Goal: Share content: Share content

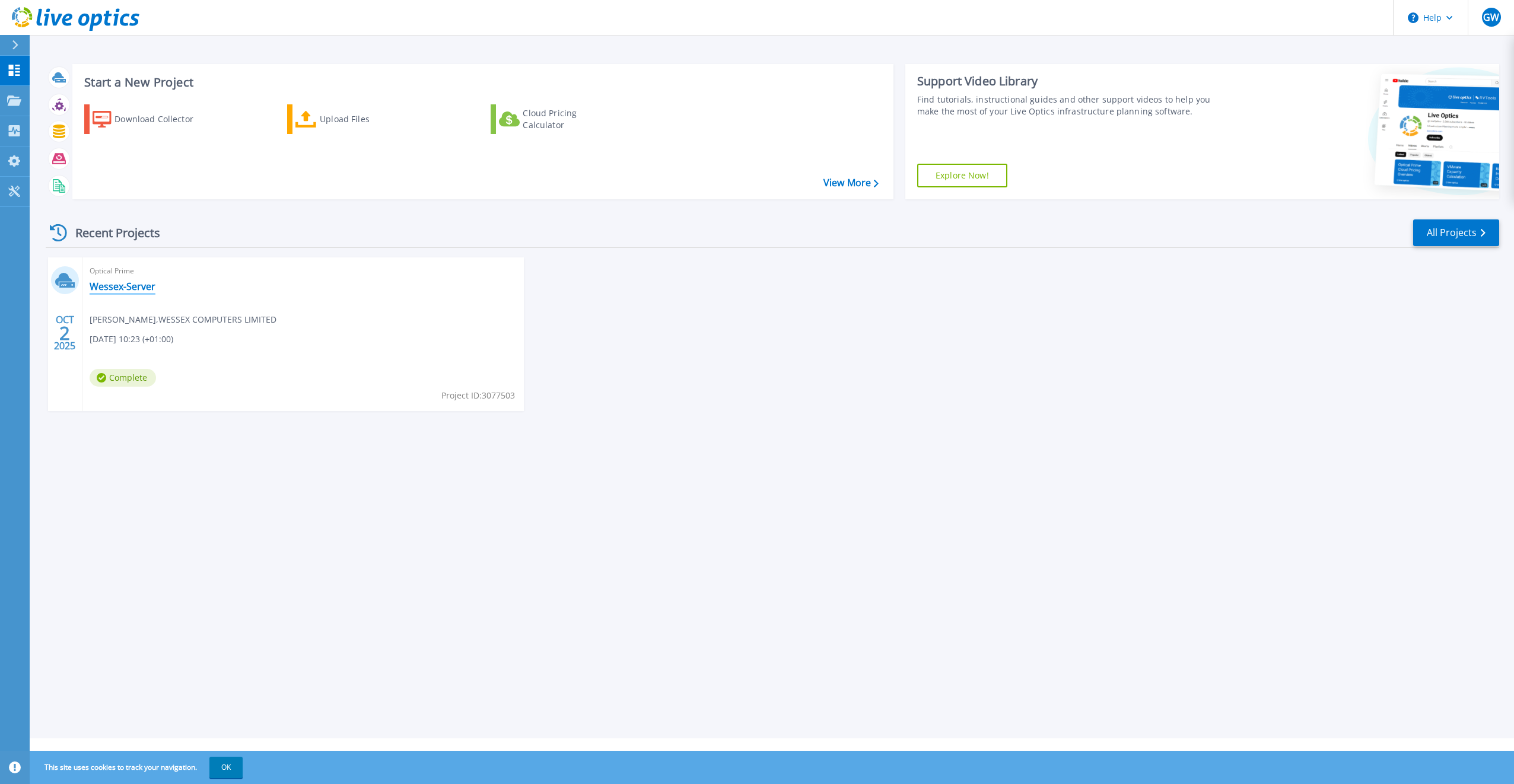
click at [125, 288] on link "Wessex-Server" at bounding box center [123, 286] width 66 height 12
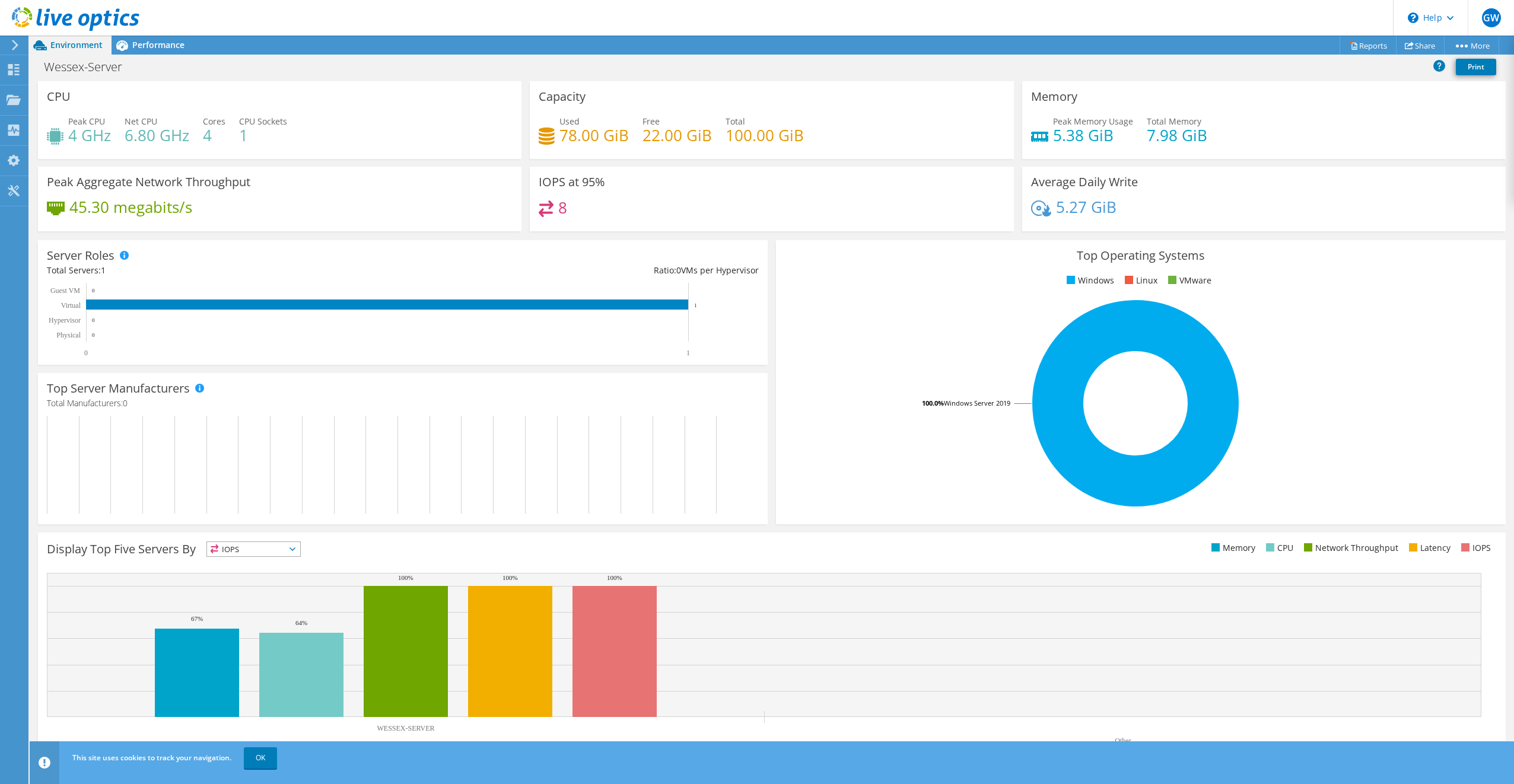
scroll to position [48, 0]
click at [249, 538] on div "Display Top Five Servers By IOPS IOPS" at bounding box center [772, 648] width 1467 height 231
click at [246, 543] on span "IOPS" at bounding box center [254, 549] width 93 height 14
click at [245, 581] on li "Memory" at bounding box center [254, 581] width 93 height 16
click at [257, 547] on span "Memory" at bounding box center [246, 549] width 78 height 14
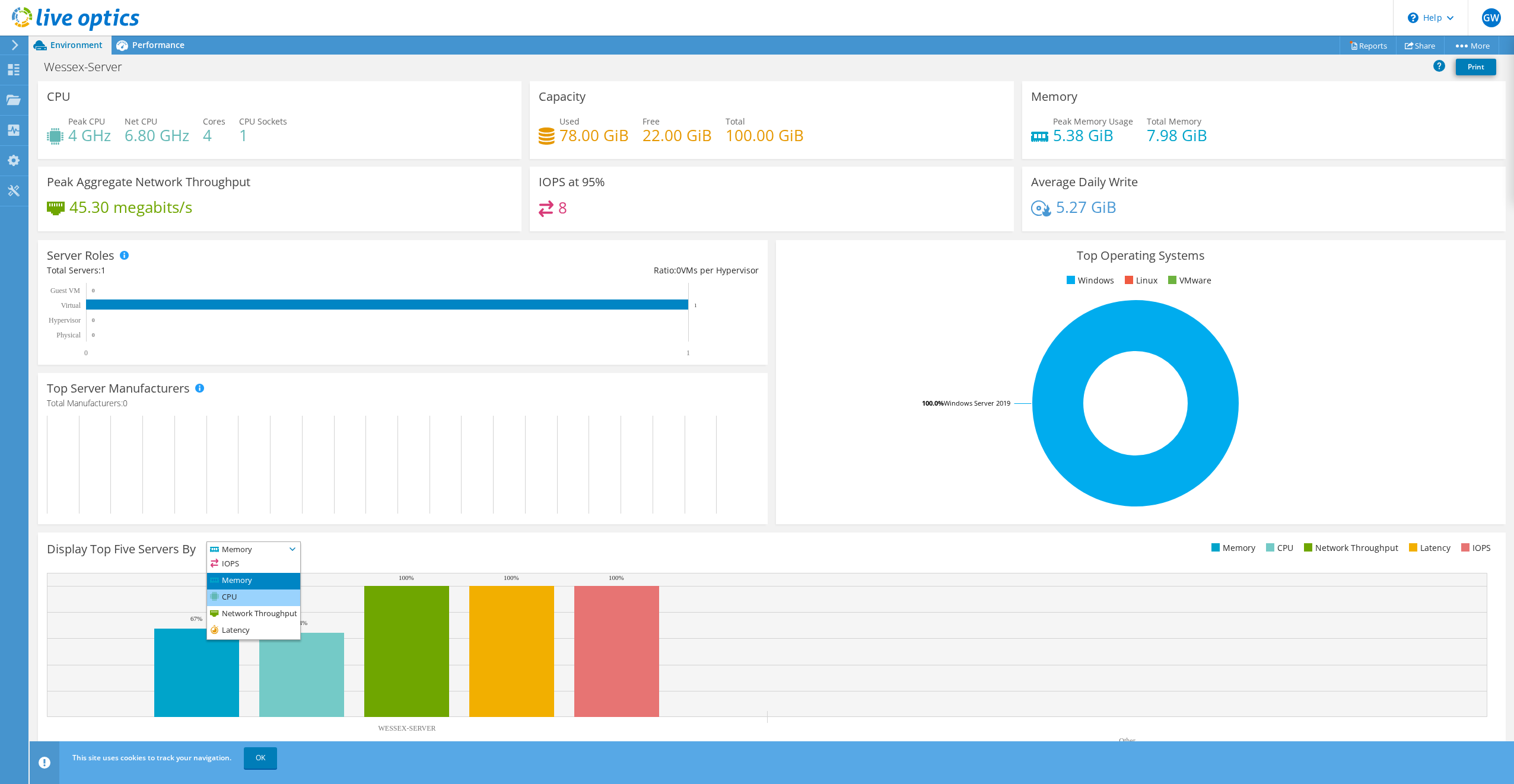
click at [246, 597] on li "CPU" at bounding box center [254, 597] width 93 height 16
click at [257, 555] on span "CPU" at bounding box center [246, 549] width 78 height 14
click at [250, 633] on li "Latency" at bounding box center [254, 631] width 93 height 16
click at [257, 552] on span "Latency" at bounding box center [246, 549] width 78 height 14
click at [253, 566] on li "IOPS" at bounding box center [254, 564] width 93 height 16
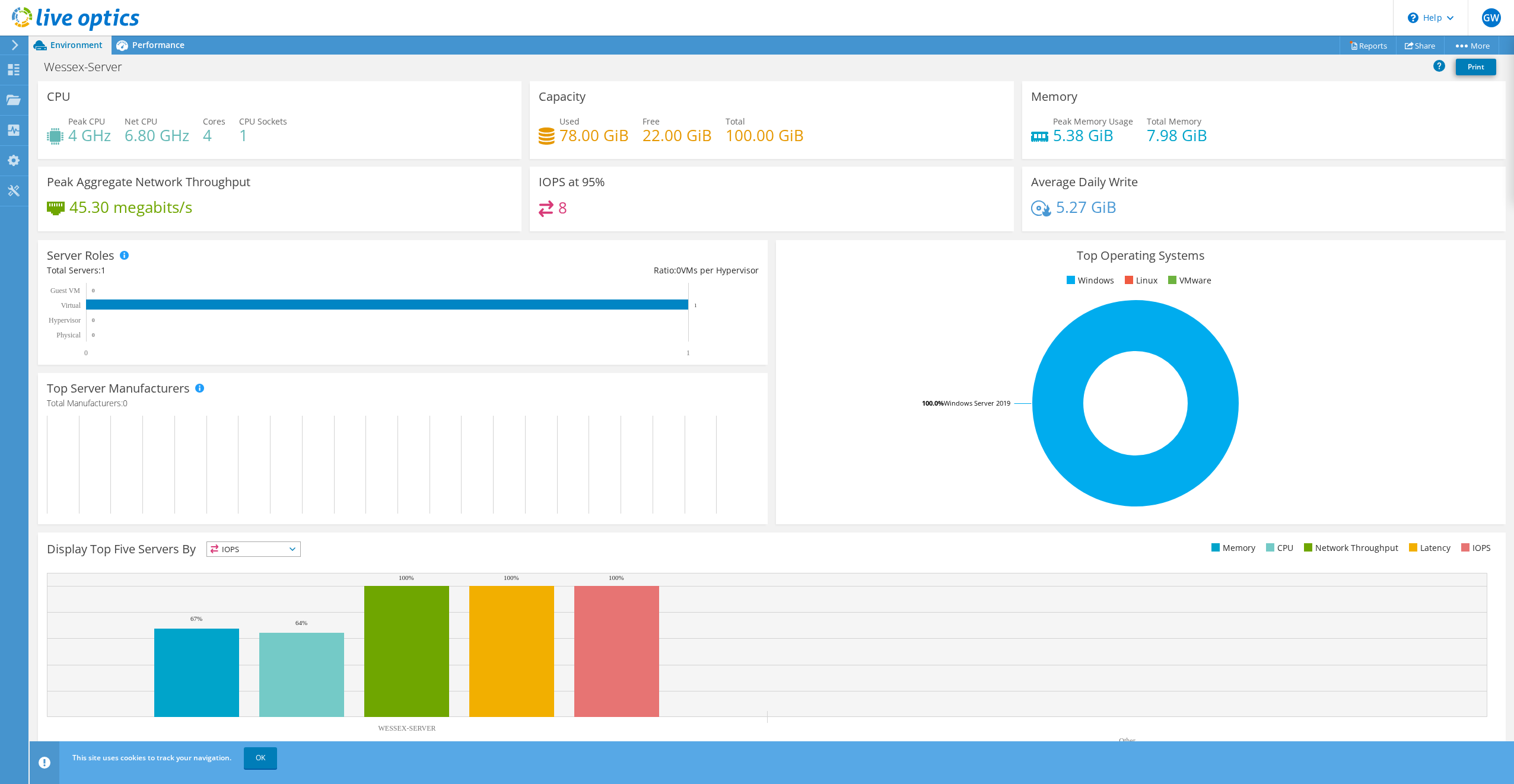
click at [270, 551] on span "IOPS" at bounding box center [246, 549] width 78 height 14
click at [366, 547] on div "Display Top Five Servers By IOPS IOPS" at bounding box center [408, 551] width 725 height 20
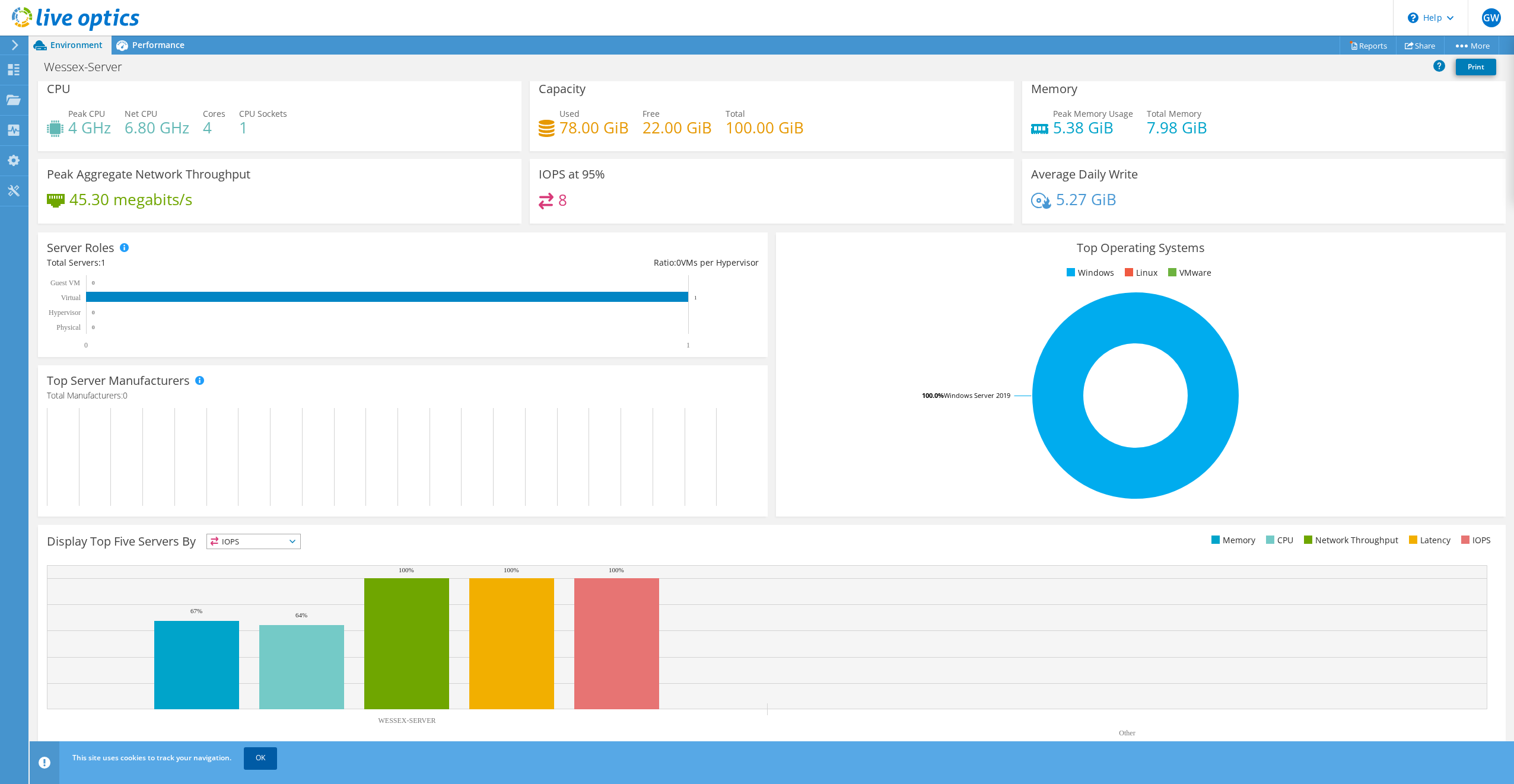
click at [257, 755] on link "OK" at bounding box center [260, 758] width 33 height 22
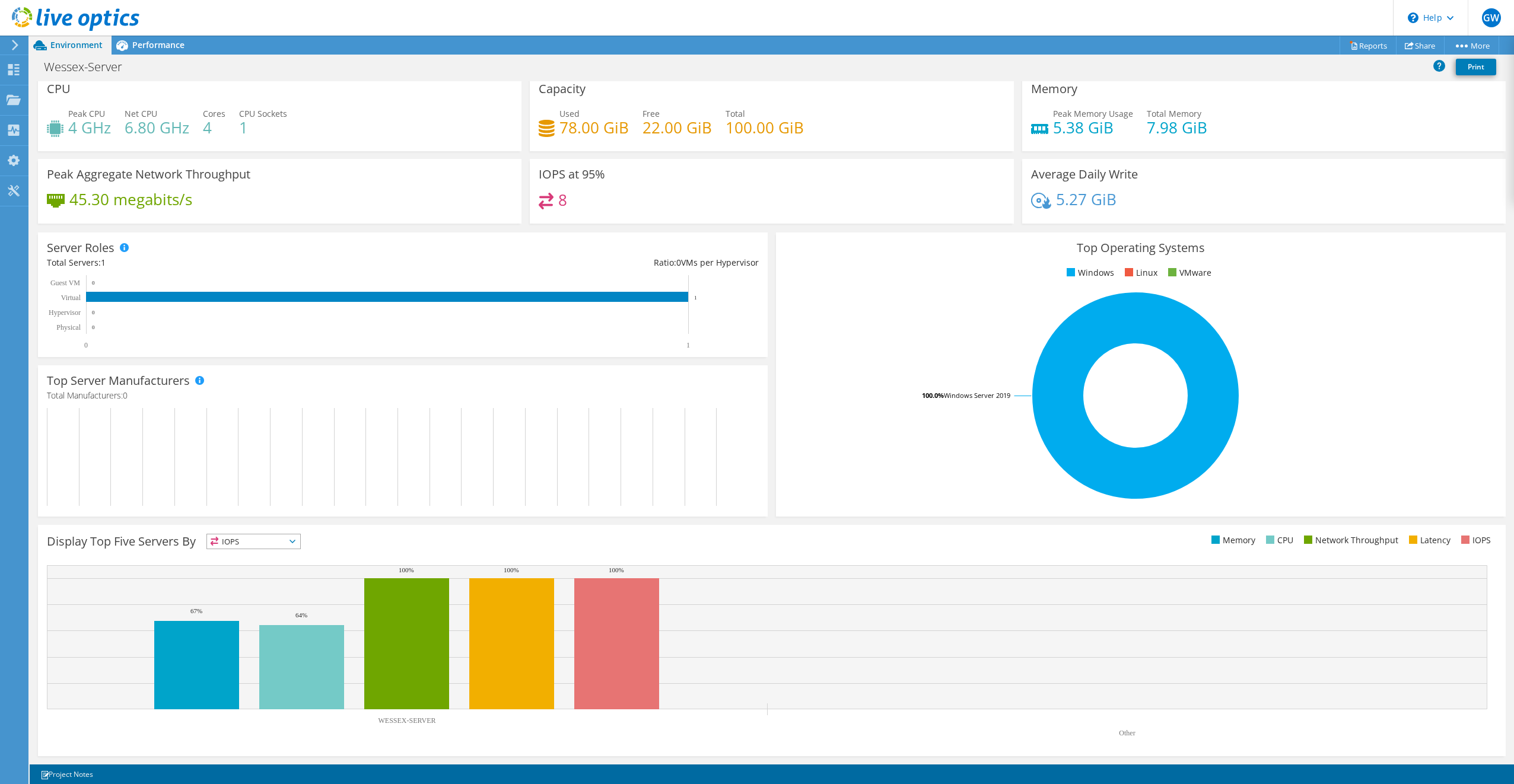
scroll to position [0, 0]
click at [156, 47] on span "Performance" at bounding box center [159, 45] width 52 height 11
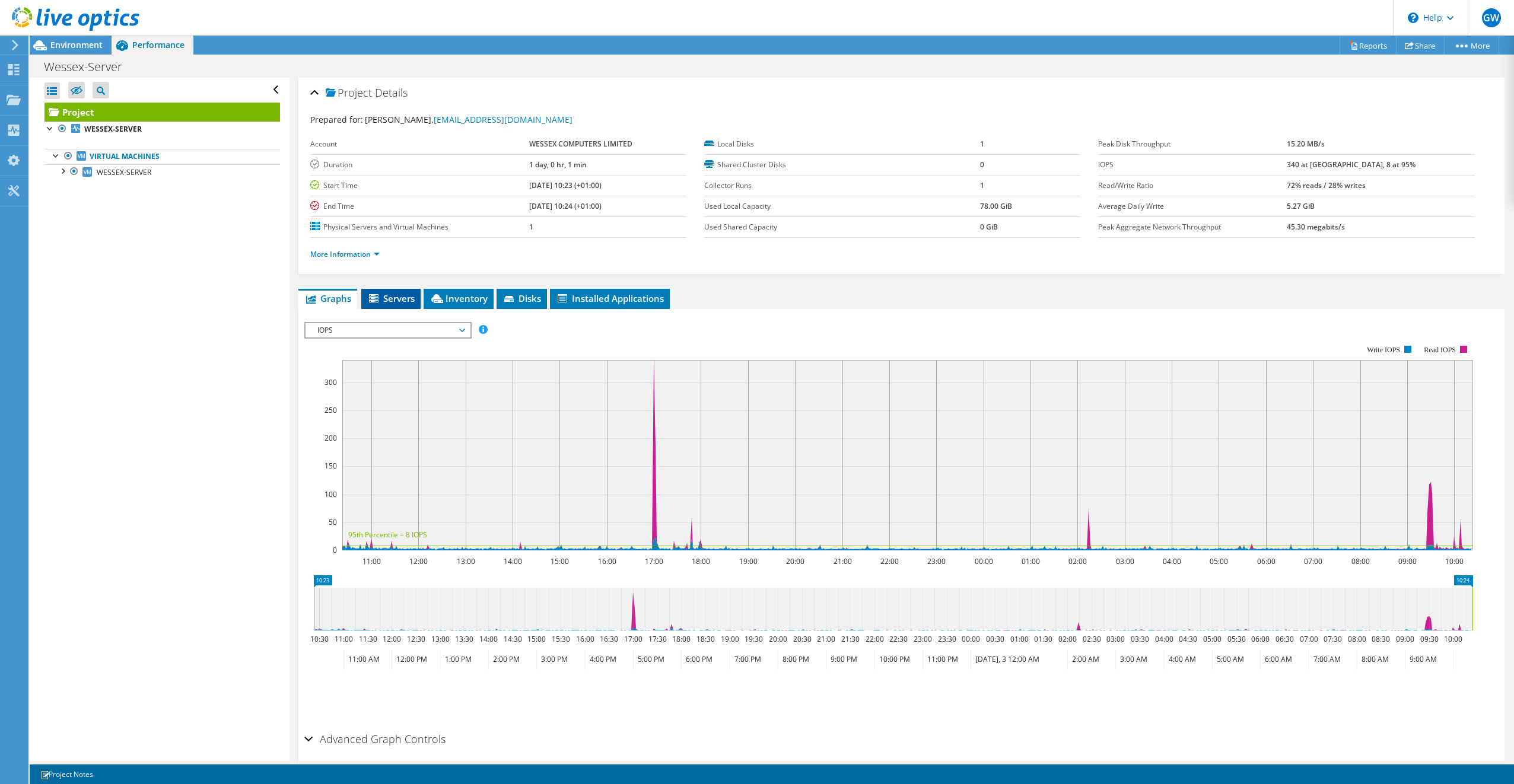
click at [386, 296] on span "Servers" at bounding box center [391, 298] width 47 height 12
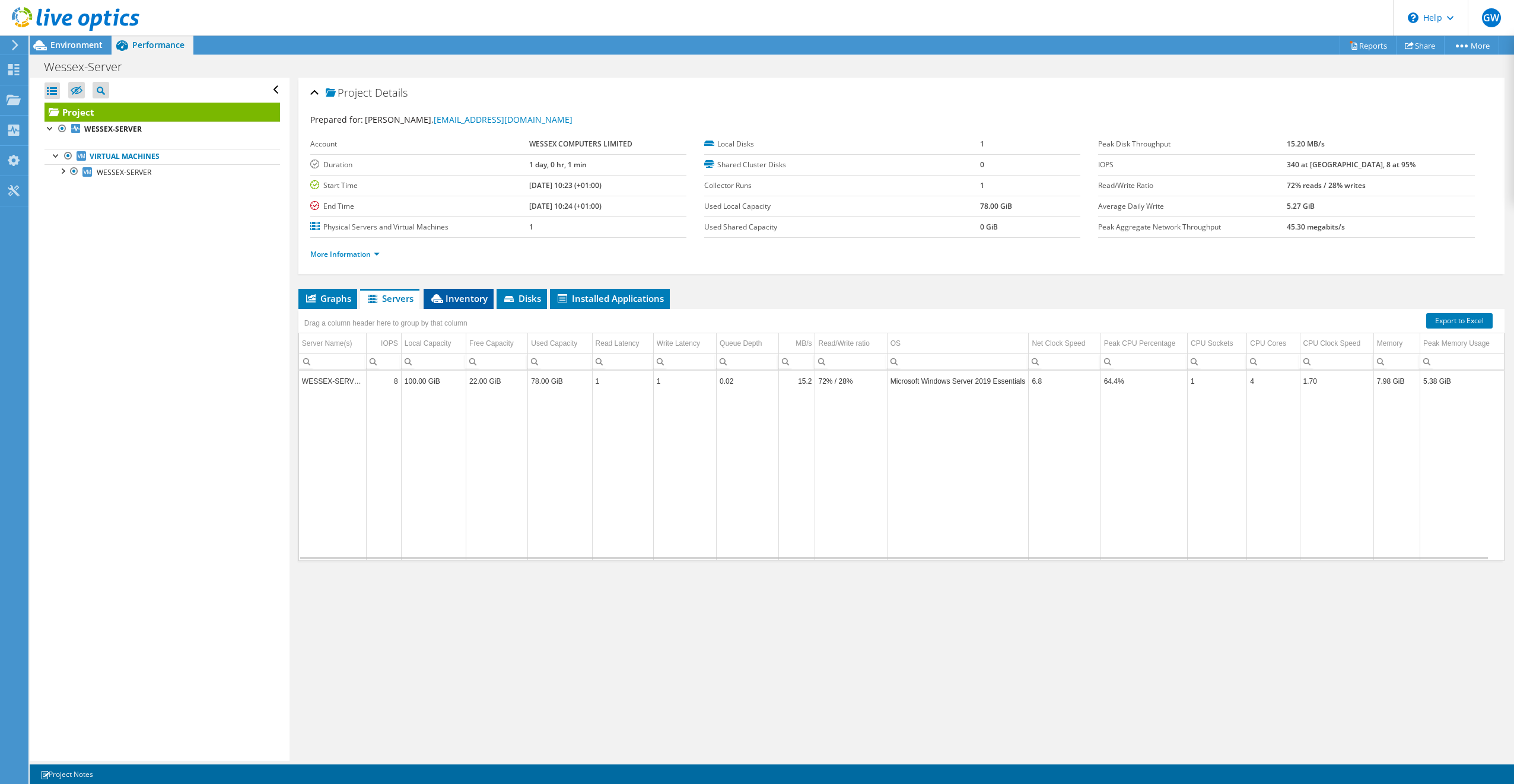
click at [476, 298] on span "Inventory" at bounding box center [458, 298] width 58 height 12
click at [528, 301] on span "Disks" at bounding box center [521, 298] width 39 height 12
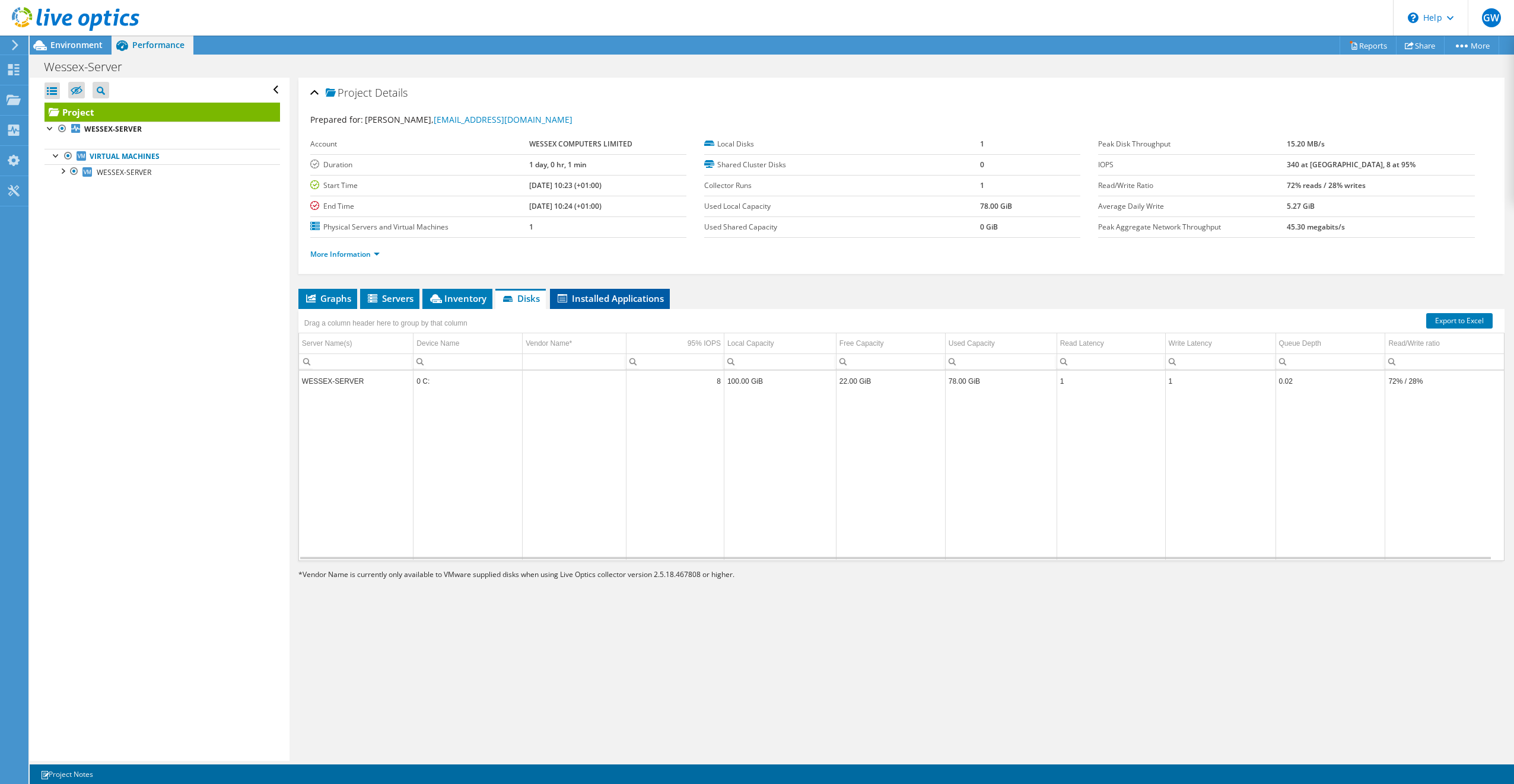
click at [590, 300] on span "Installed Applications" at bounding box center [610, 298] width 108 height 12
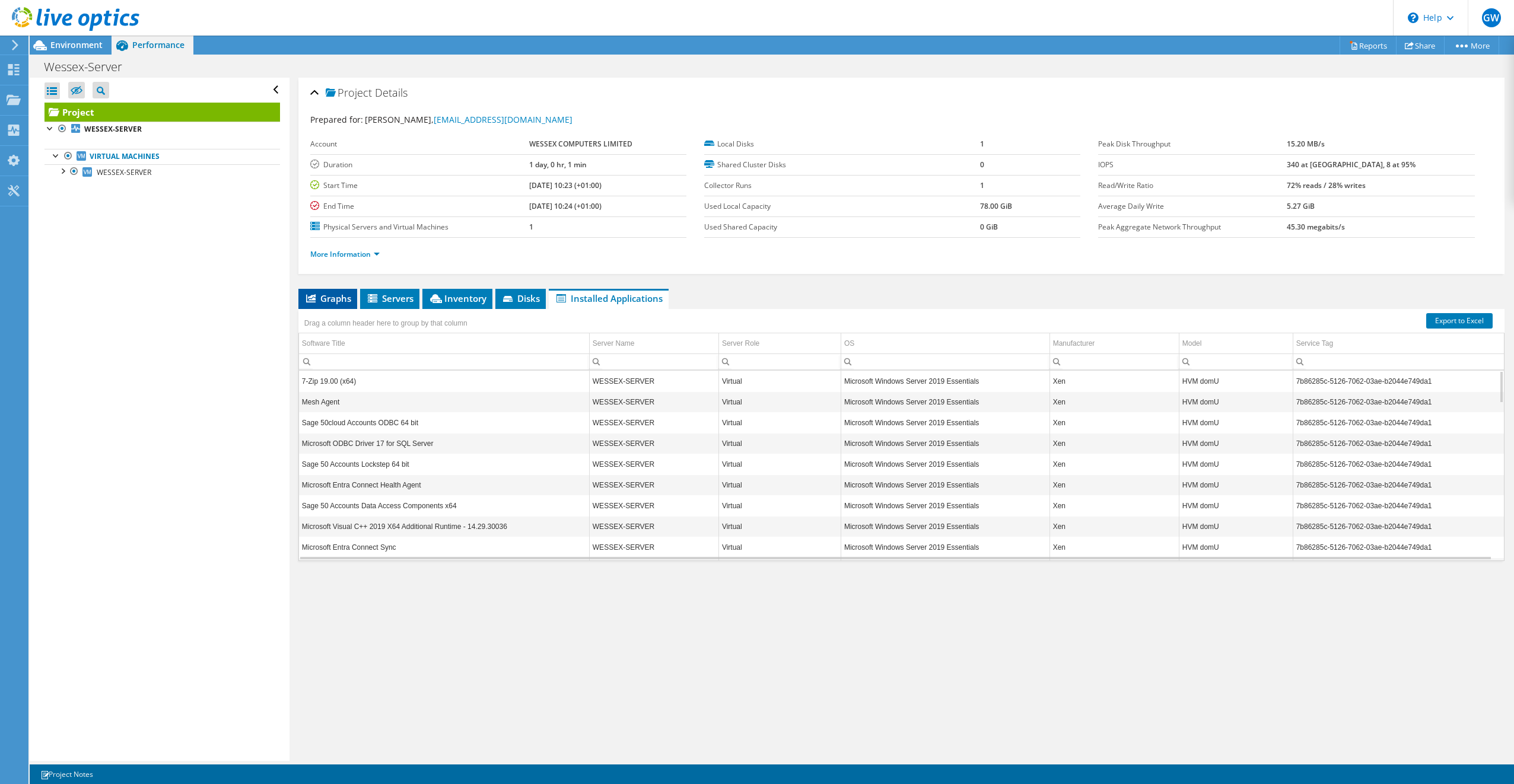
click at [311, 294] on icon at bounding box center [311, 298] width 9 height 9
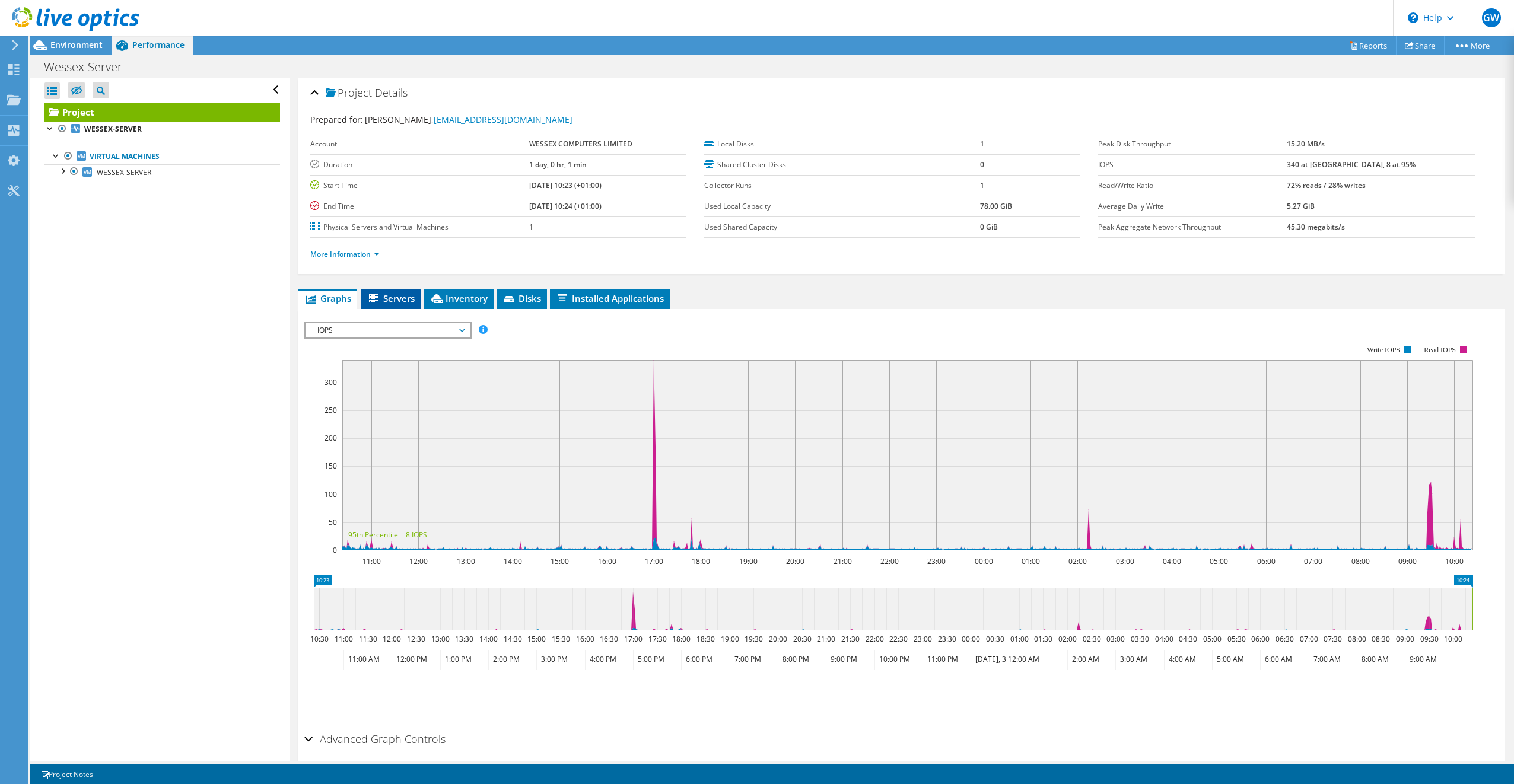
click at [407, 300] on span "Servers" at bounding box center [391, 298] width 47 height 12
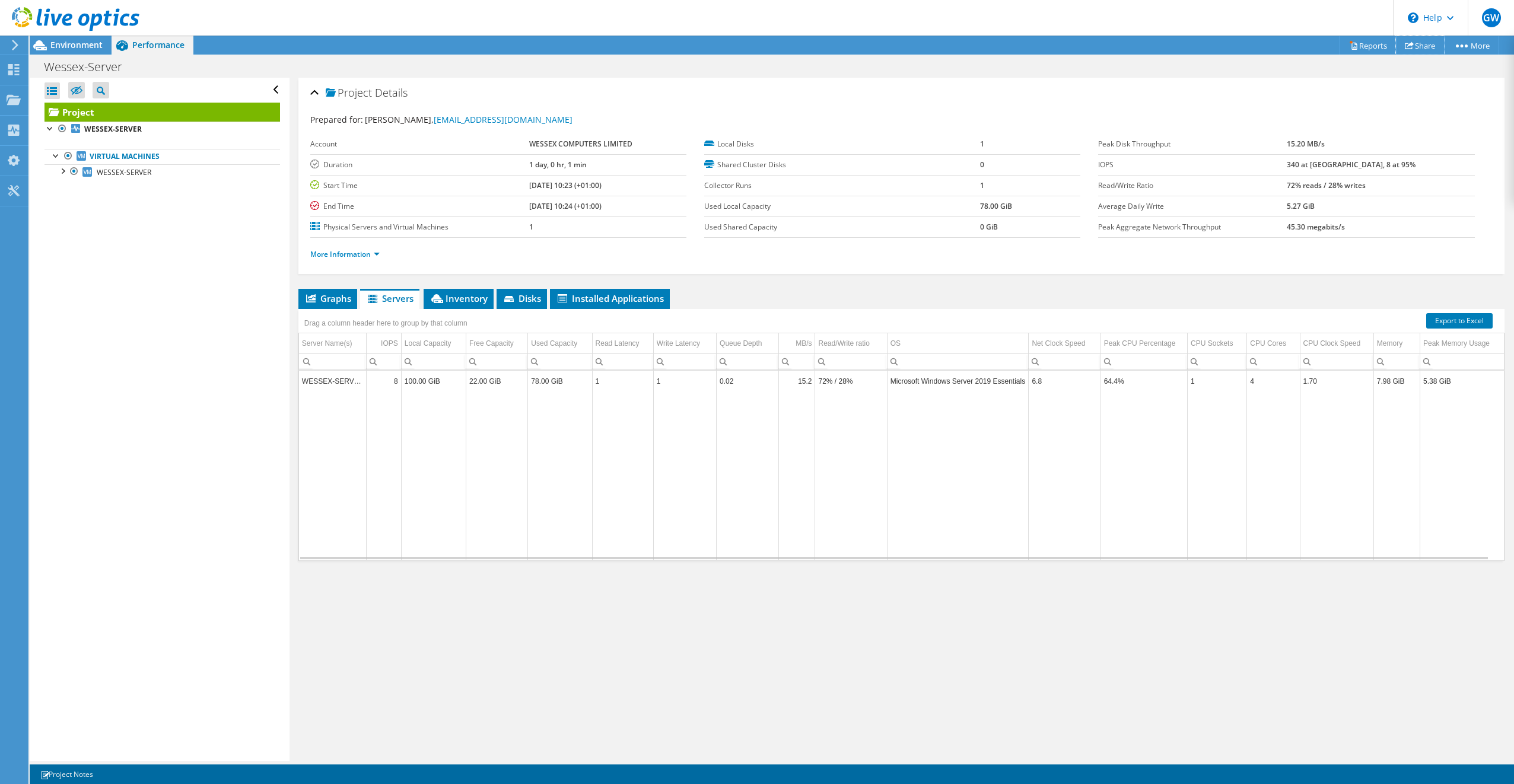
click at [1418, 45] on link "Share" at bounding box center [1420, 45] width 49 height 18
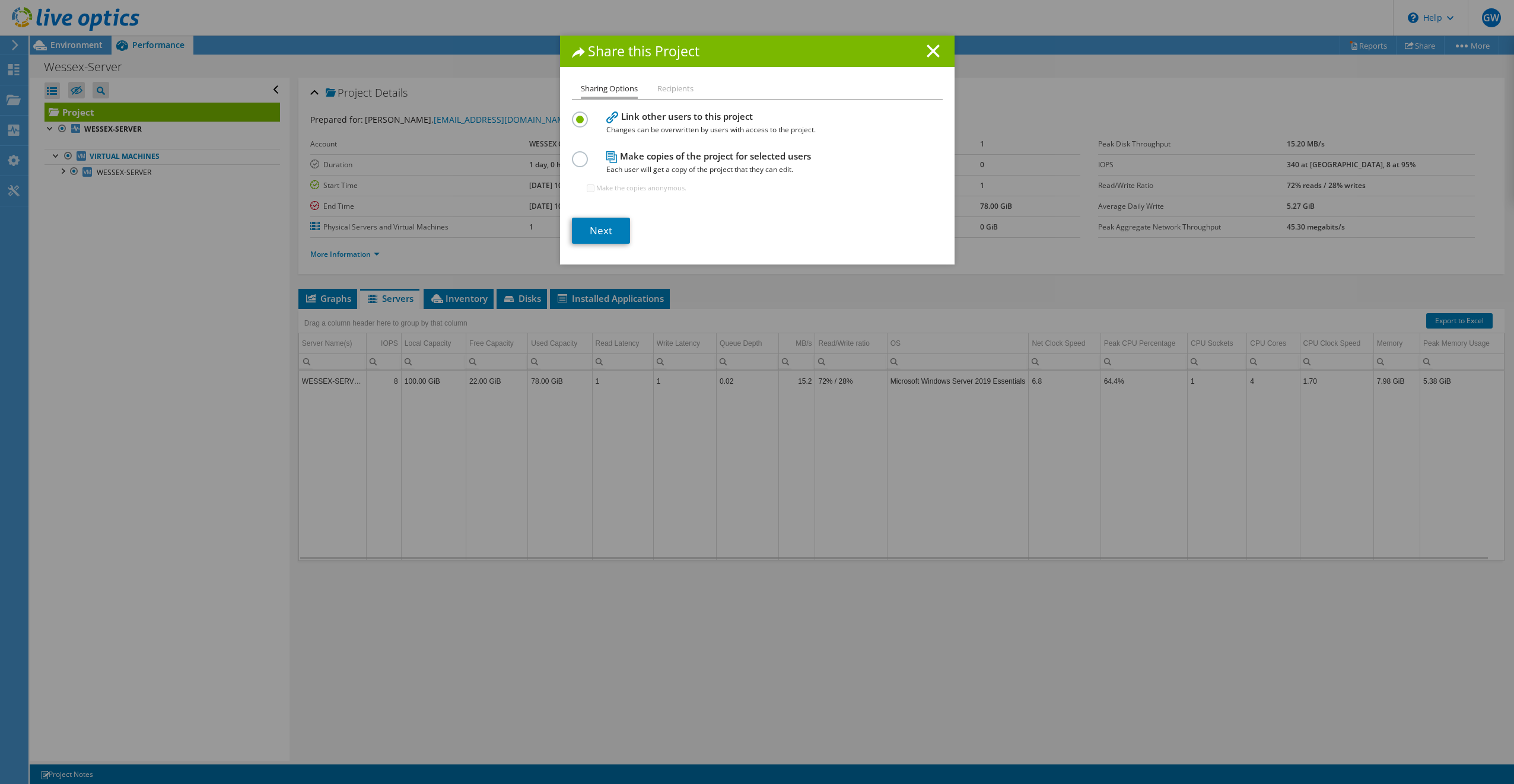
click at [667, 92] on li "Recipients" at bounding box center [675, 89] width 36 height 15
click at [604, 229] on link "Next" at bounding box center [601, 231] width 58 height 26
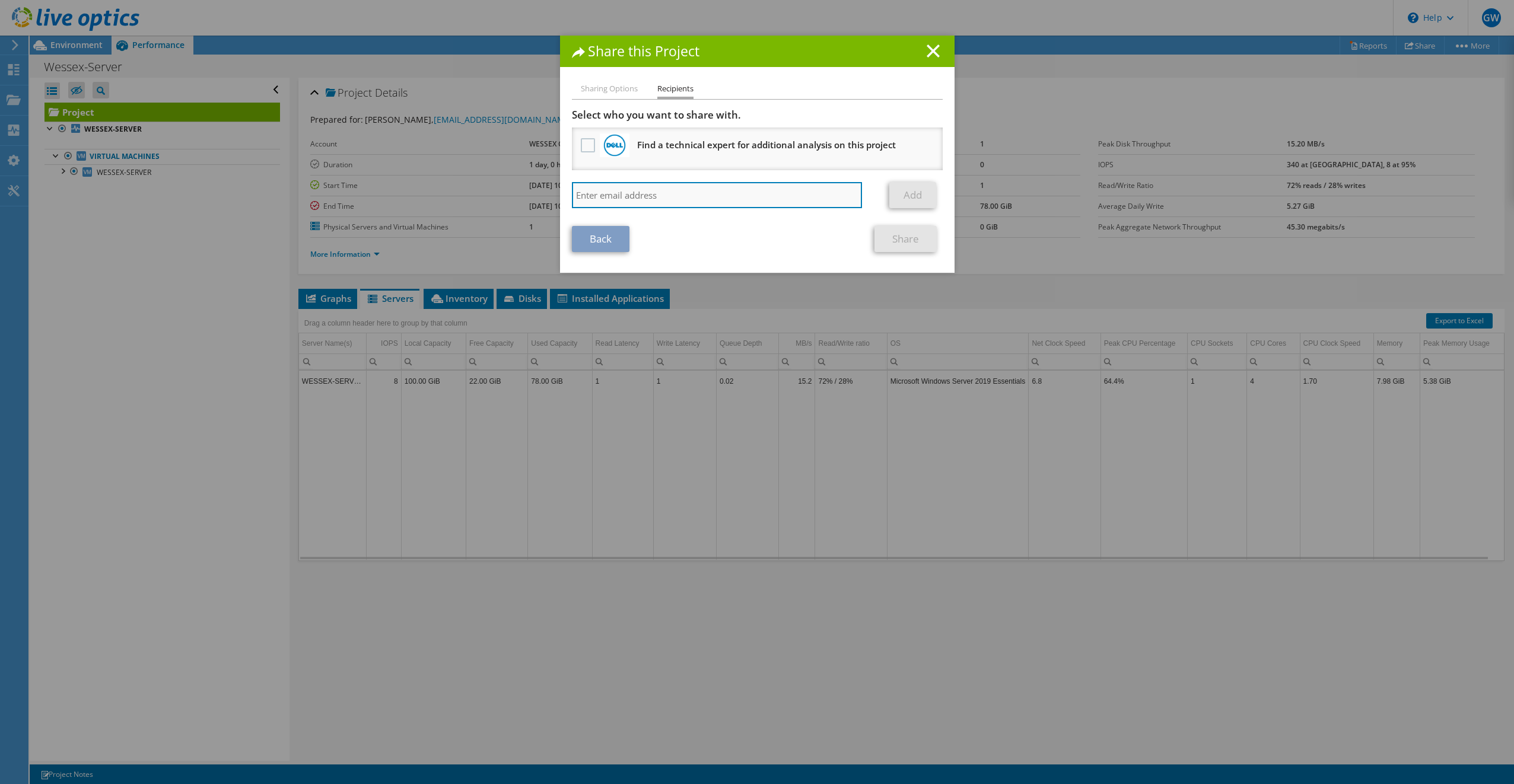
click at [615, 199] on input "search" at bounding box center [717, 195] width 290 height 26
type input "[EMAIL_ADDRESS][DOMAIN_NAME]"
click at [911, 193] on link "Add" at bounding box center [912, 195] width 47 height 26
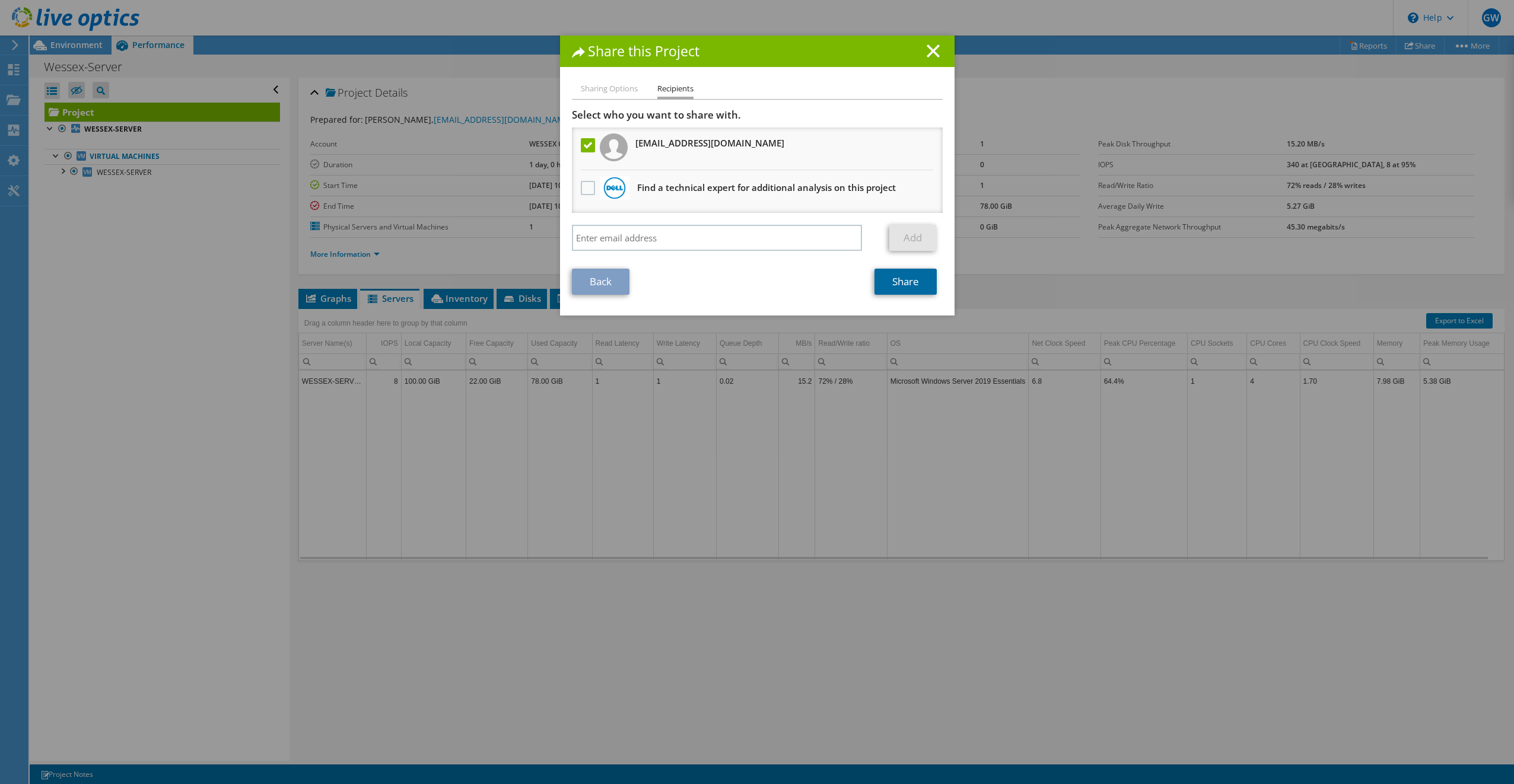
click at [900, 281] on link "Share" at bounding box center [905, 282] width 62 height 26
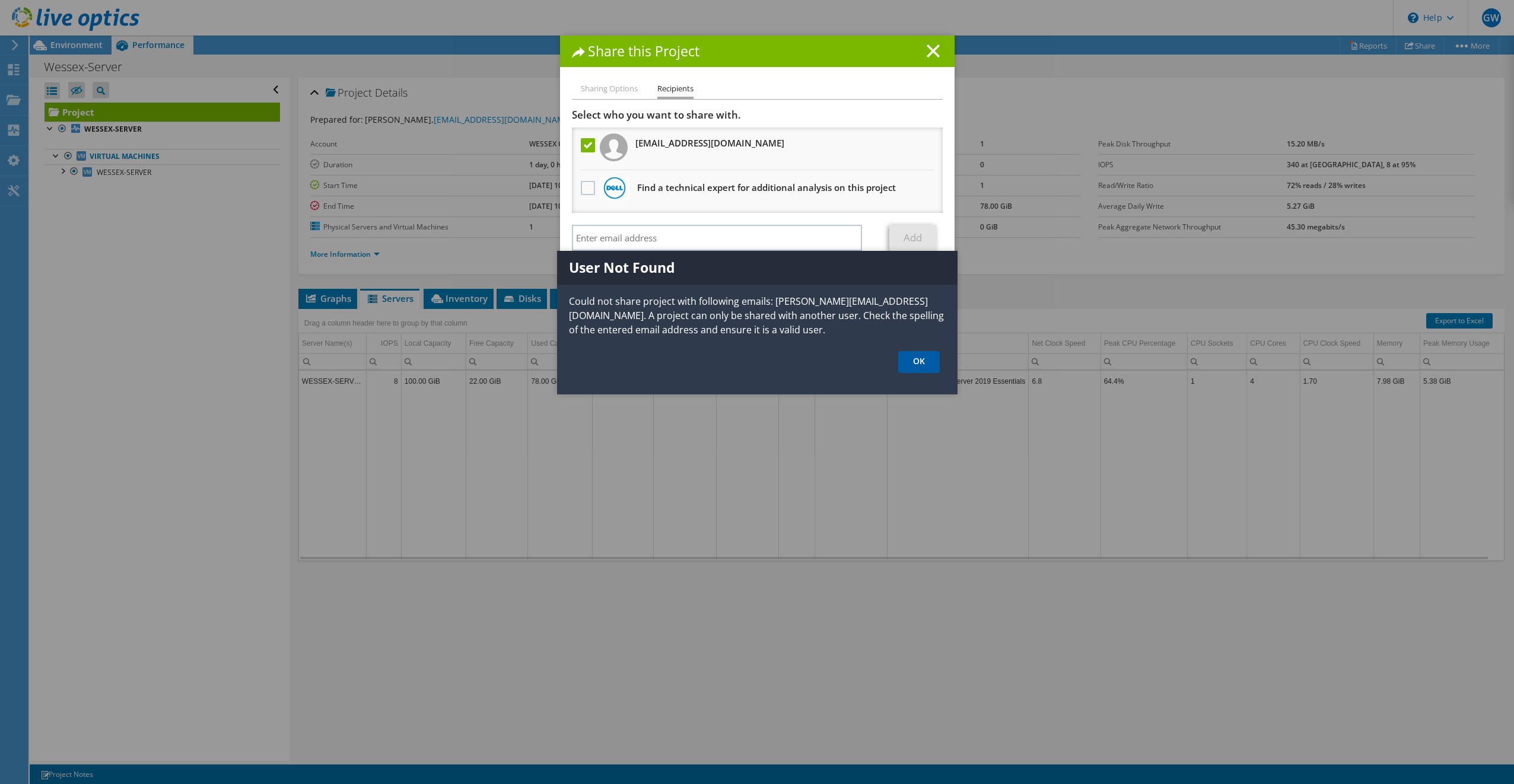
click at [914, 365] on link "OK" at bounding box center [919, 362] width 41 height 22
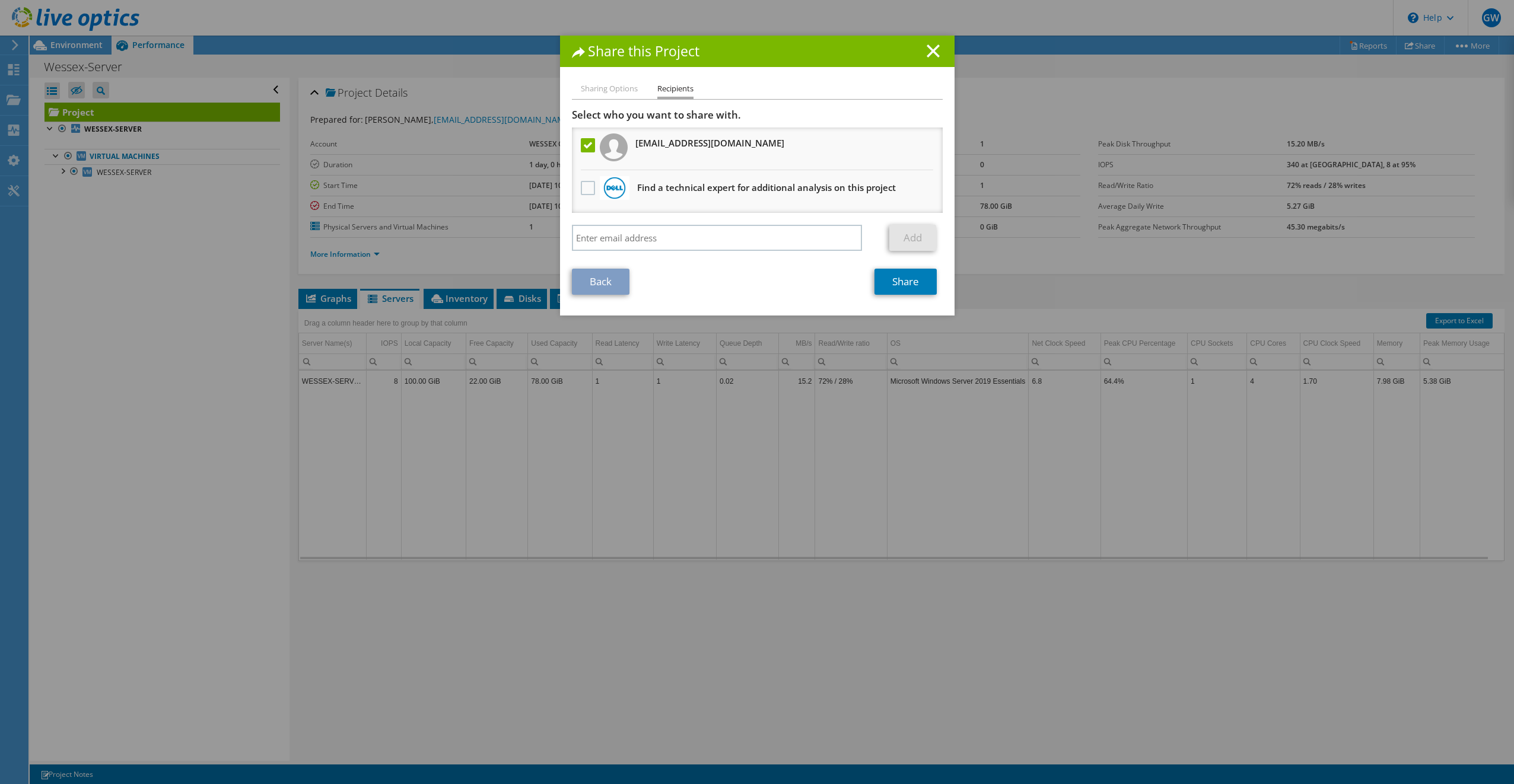
click at [591, 92] on li "Sharing Options" at bounding box center [609, 89] width 57 height 15
click at [930, 49] on line at bounding box center [933, 51] width 12 height 12
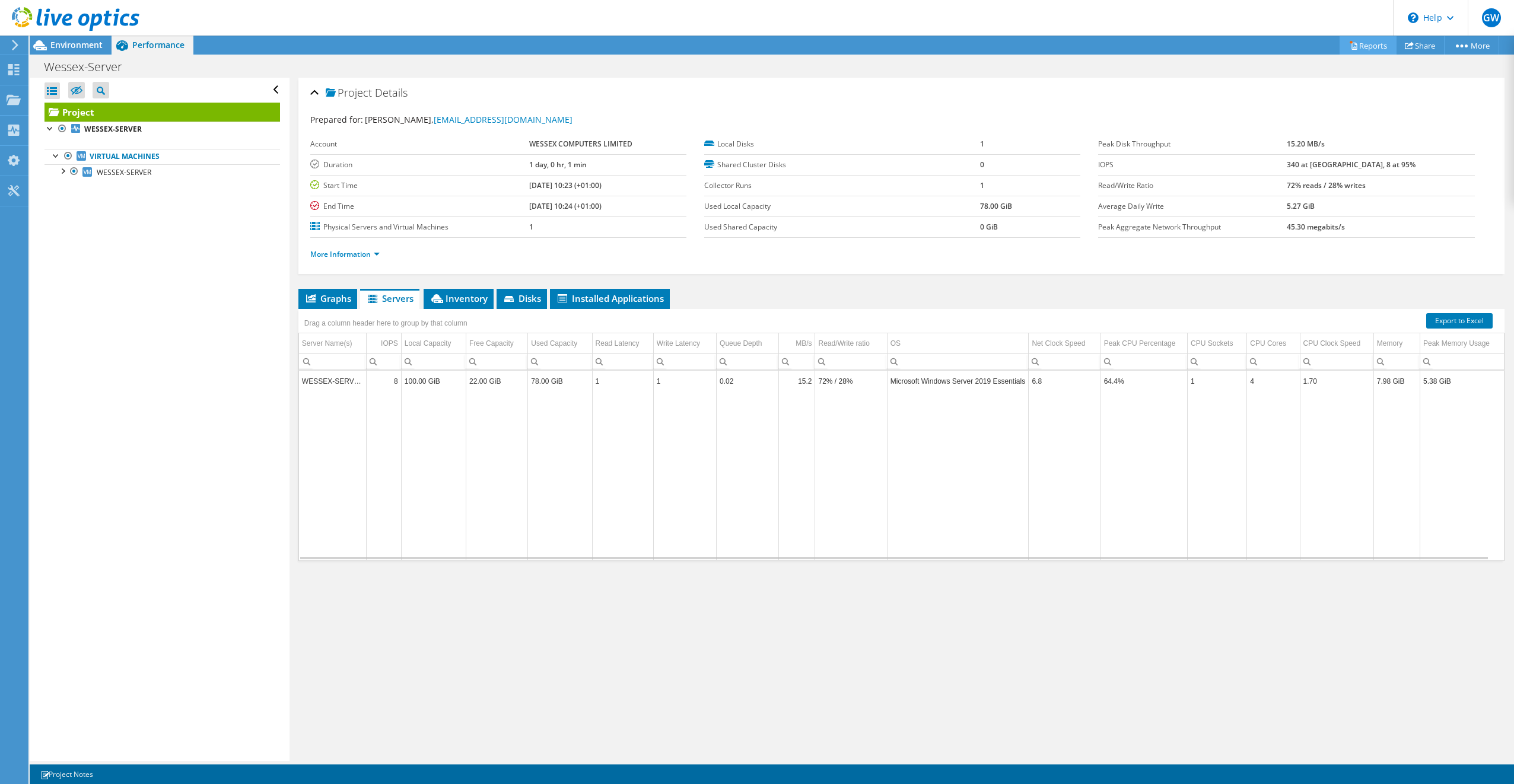
click at [1351, 47] on icon at bounding box center [1353, 45] width 9 height 9
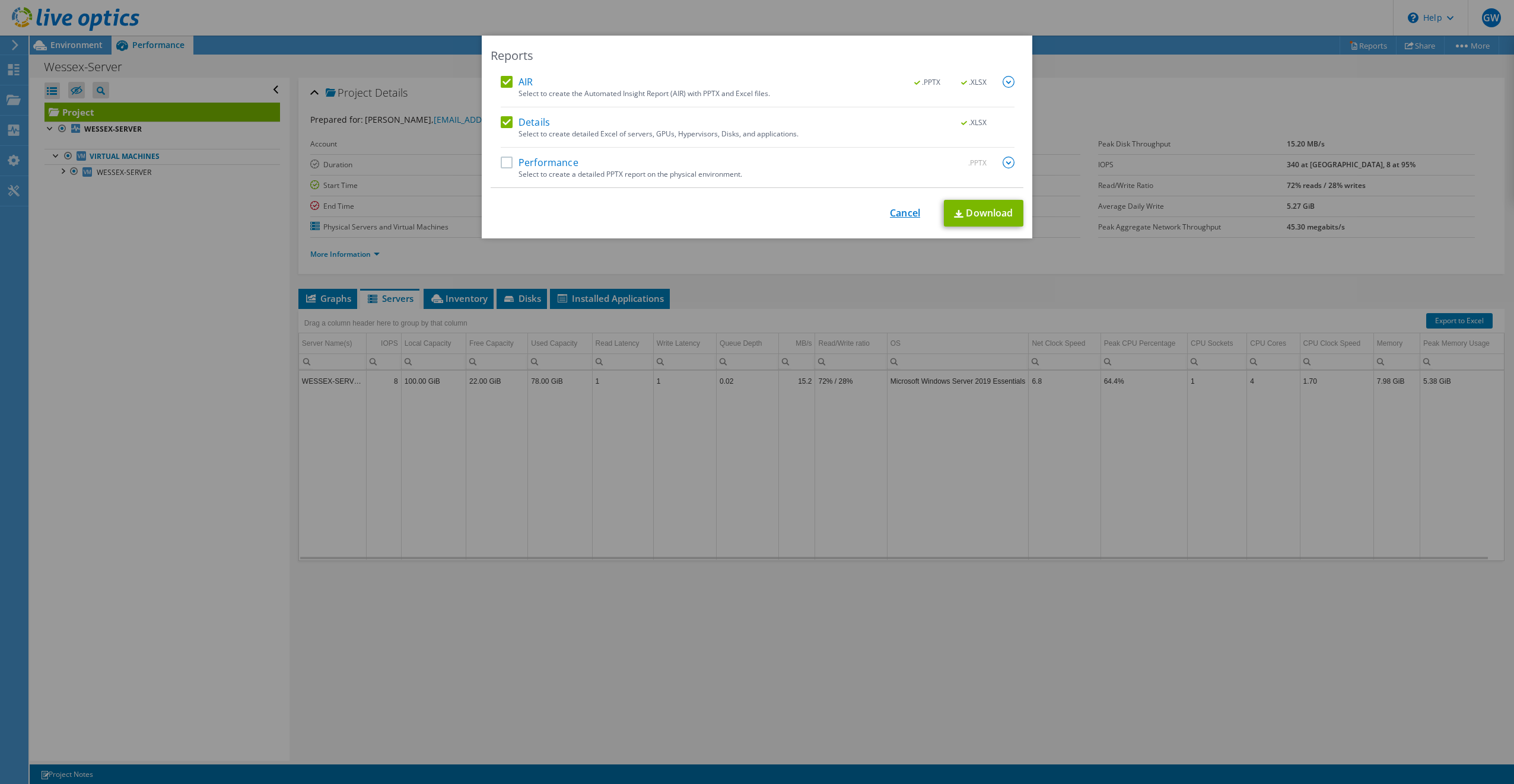
click at [891, 214] on link "Cancel" at bounding box center [905, 213] width 30 height 11
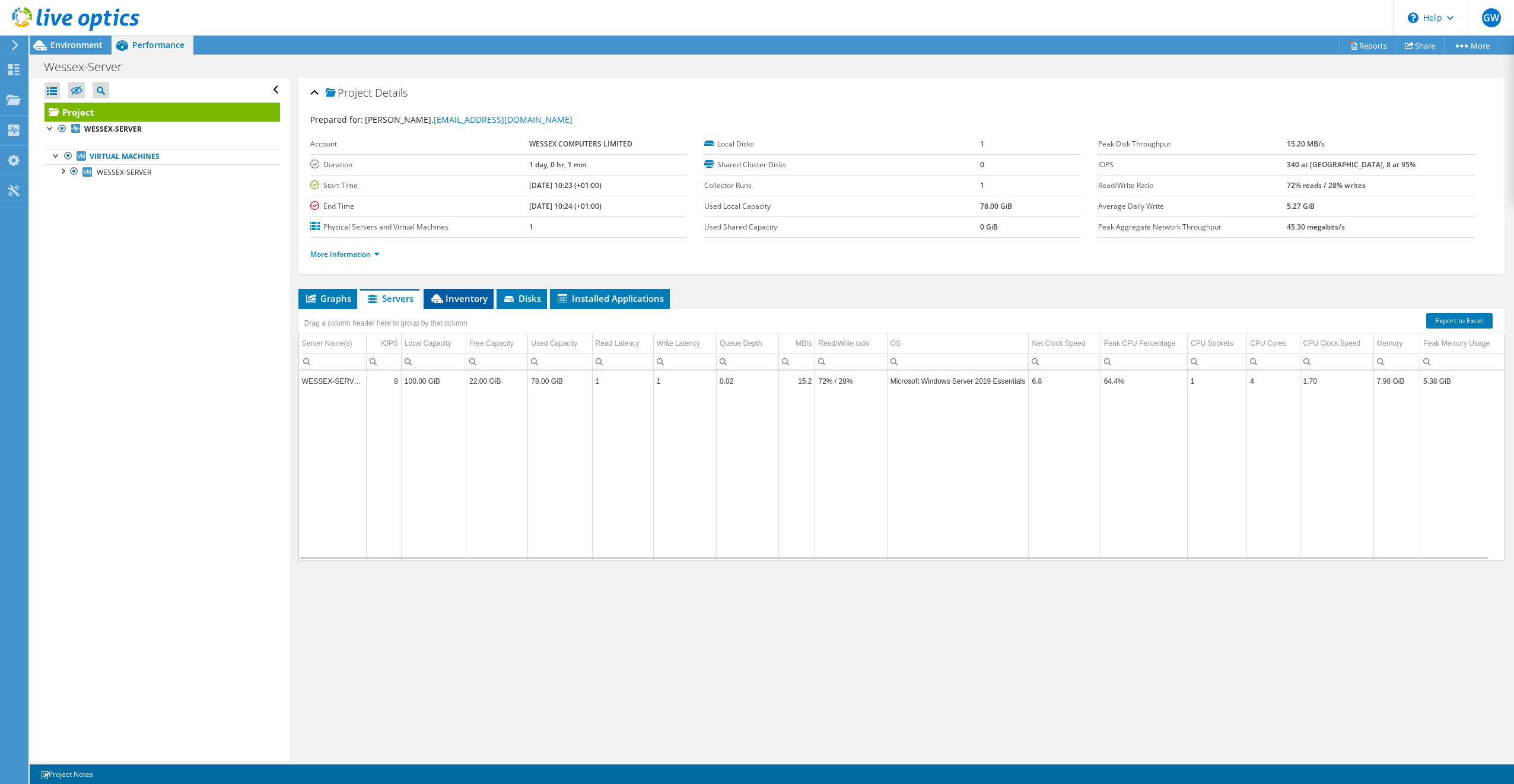
click at [466, 300] on span "Inventory" at bounding box center [458, 298] width 58 height 12
click at [521, 296] on span "Disks" at bounding box center [521, 298] width 39 height 12
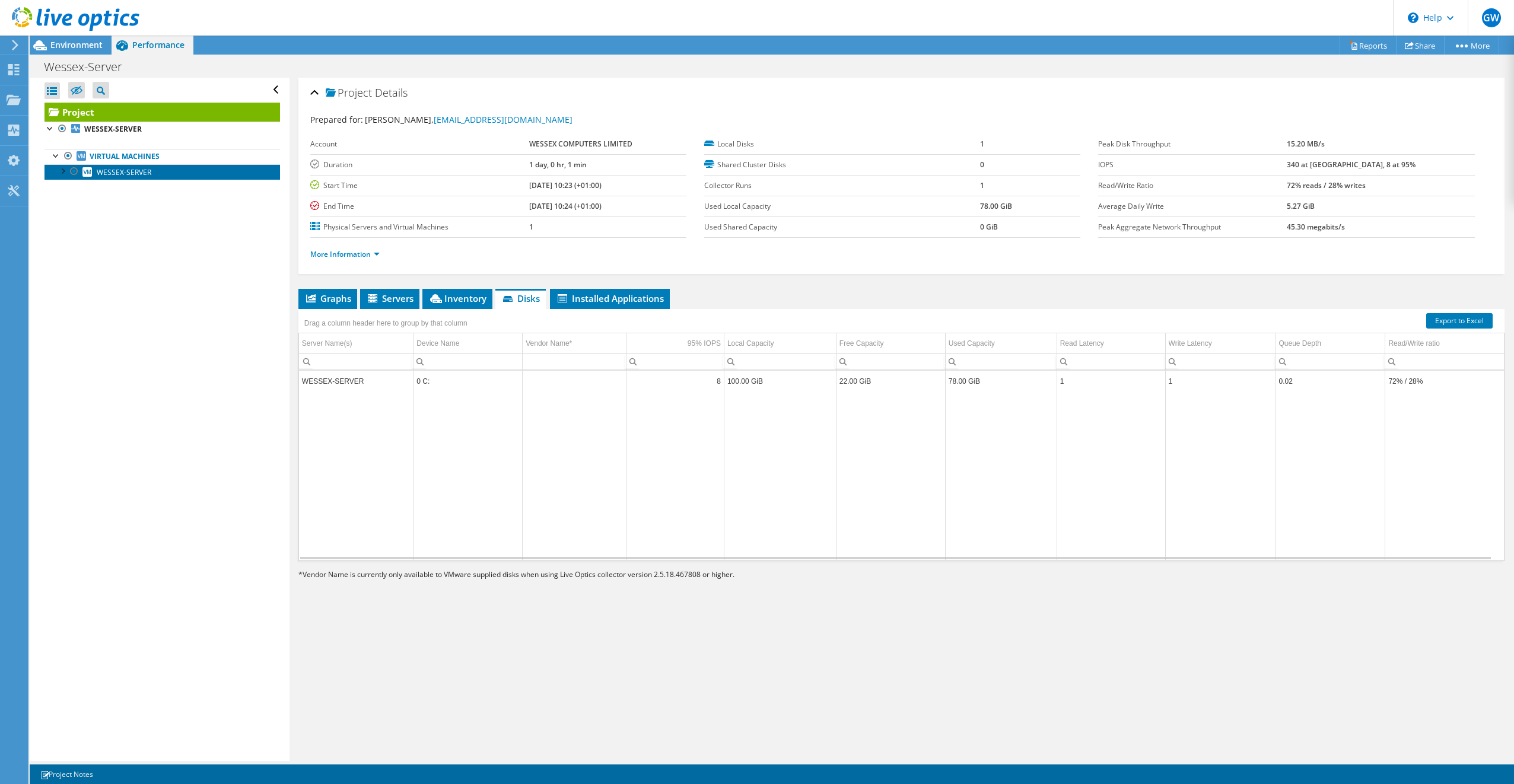
click at [128, 172] on span "WESSEX-SERVER" at bounding box center [123, 172] width 54 height 10
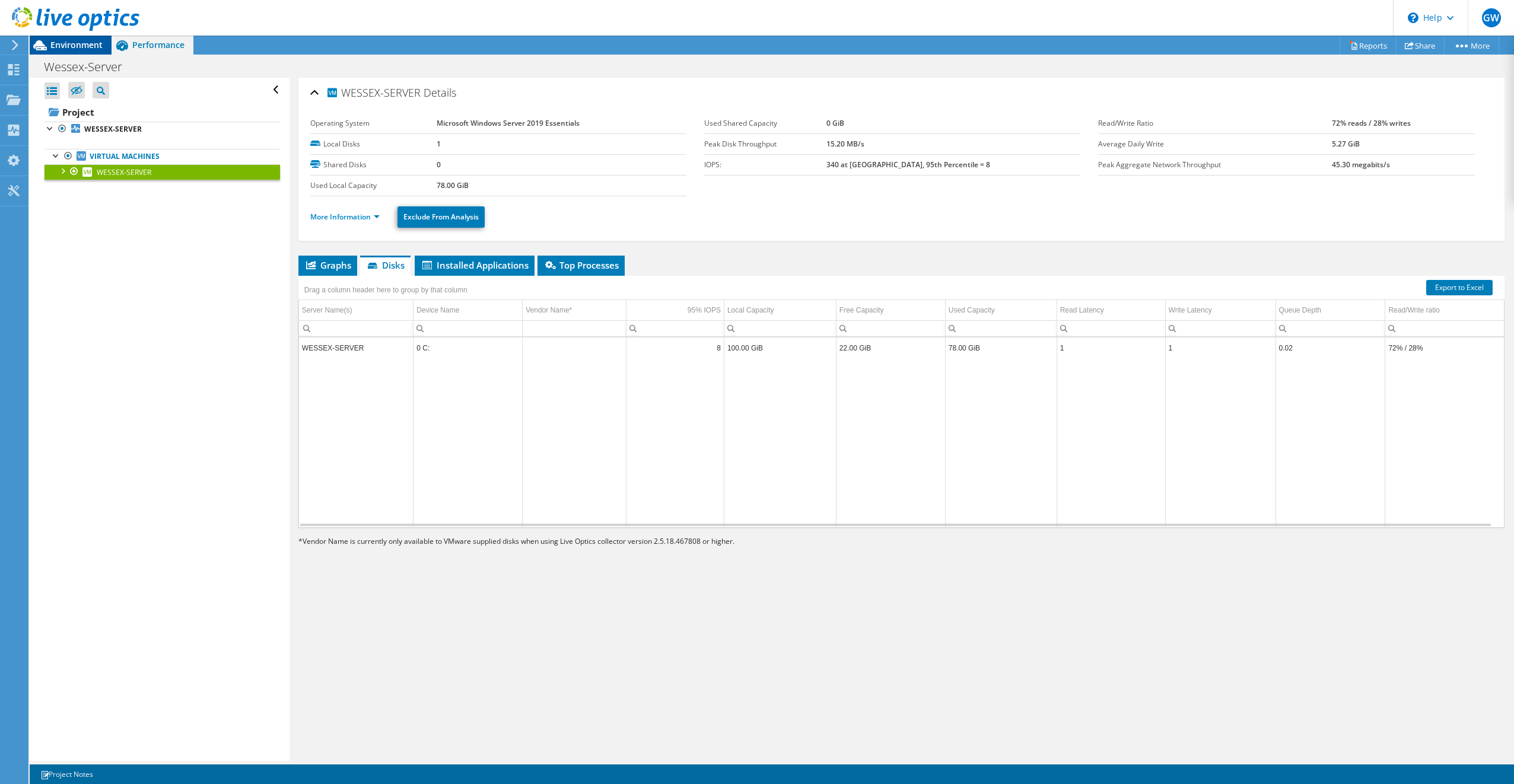
click at [82, 44] on span "Environment" at bounding box center [77, 45] width 52 height 11
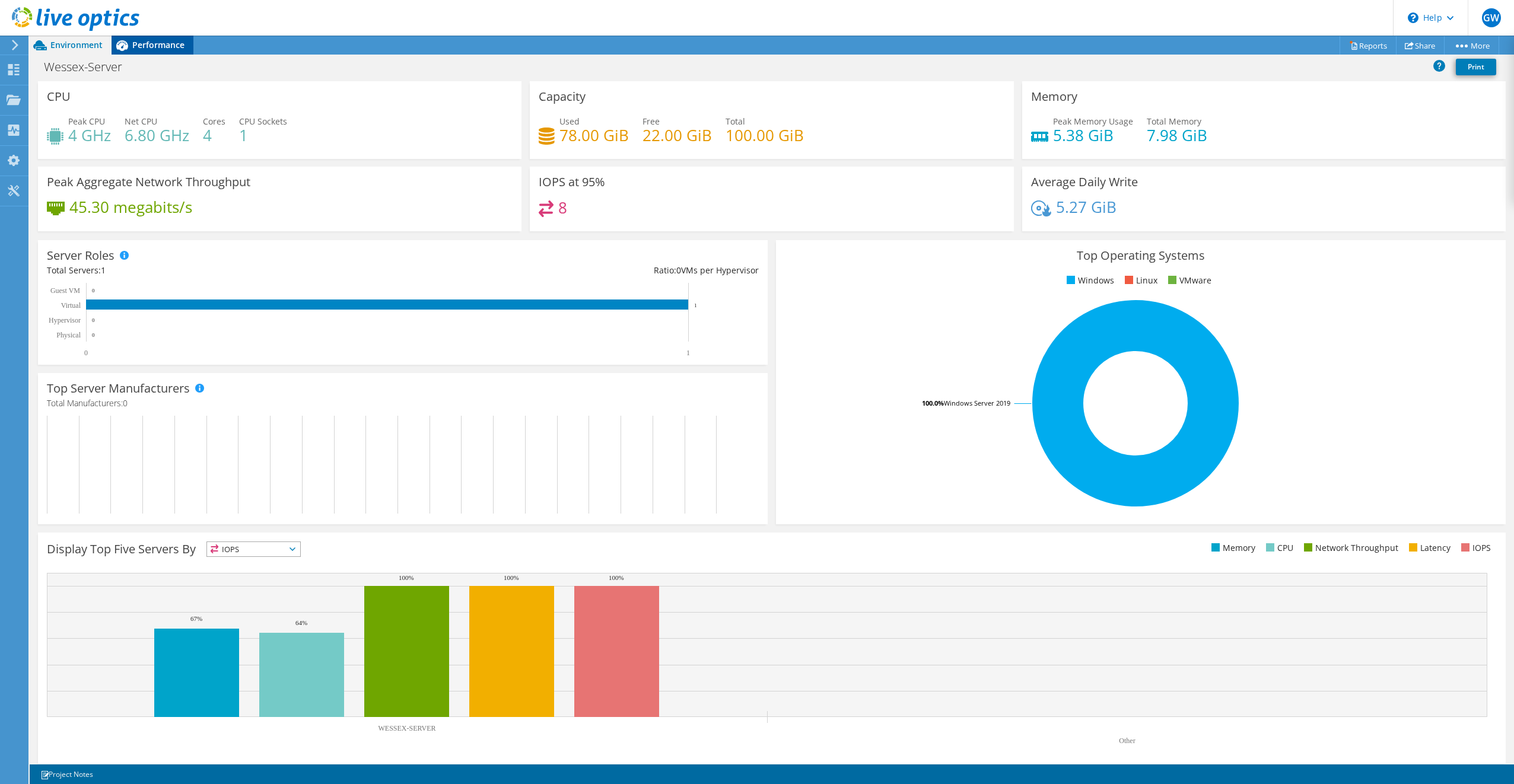
click at [146, 52] on div "Performance" at bounding box center [152, 45] width 82 height 19
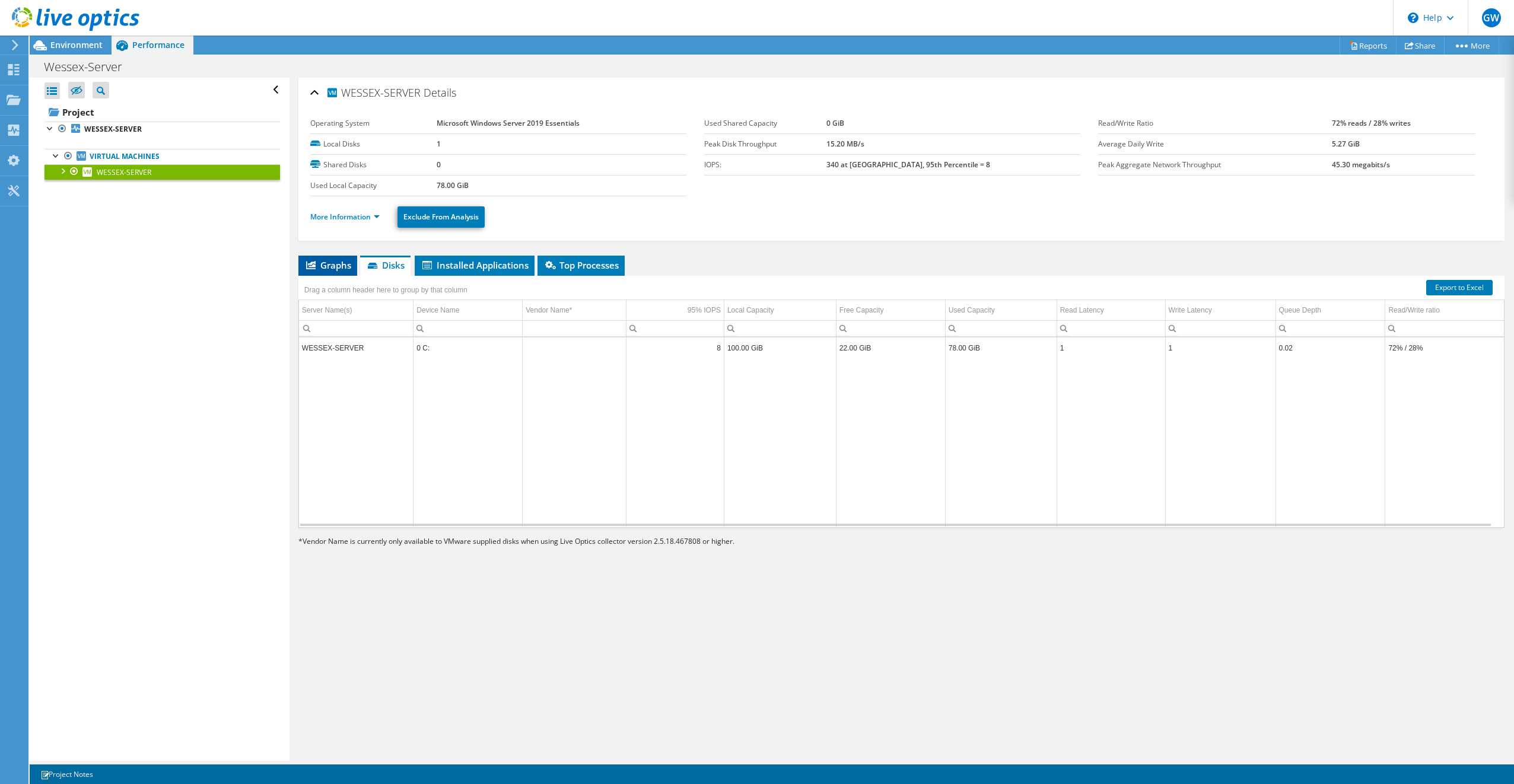
click at [329, 264] on span "Graphs" at bounding box center [327, 265] width 47 height 12
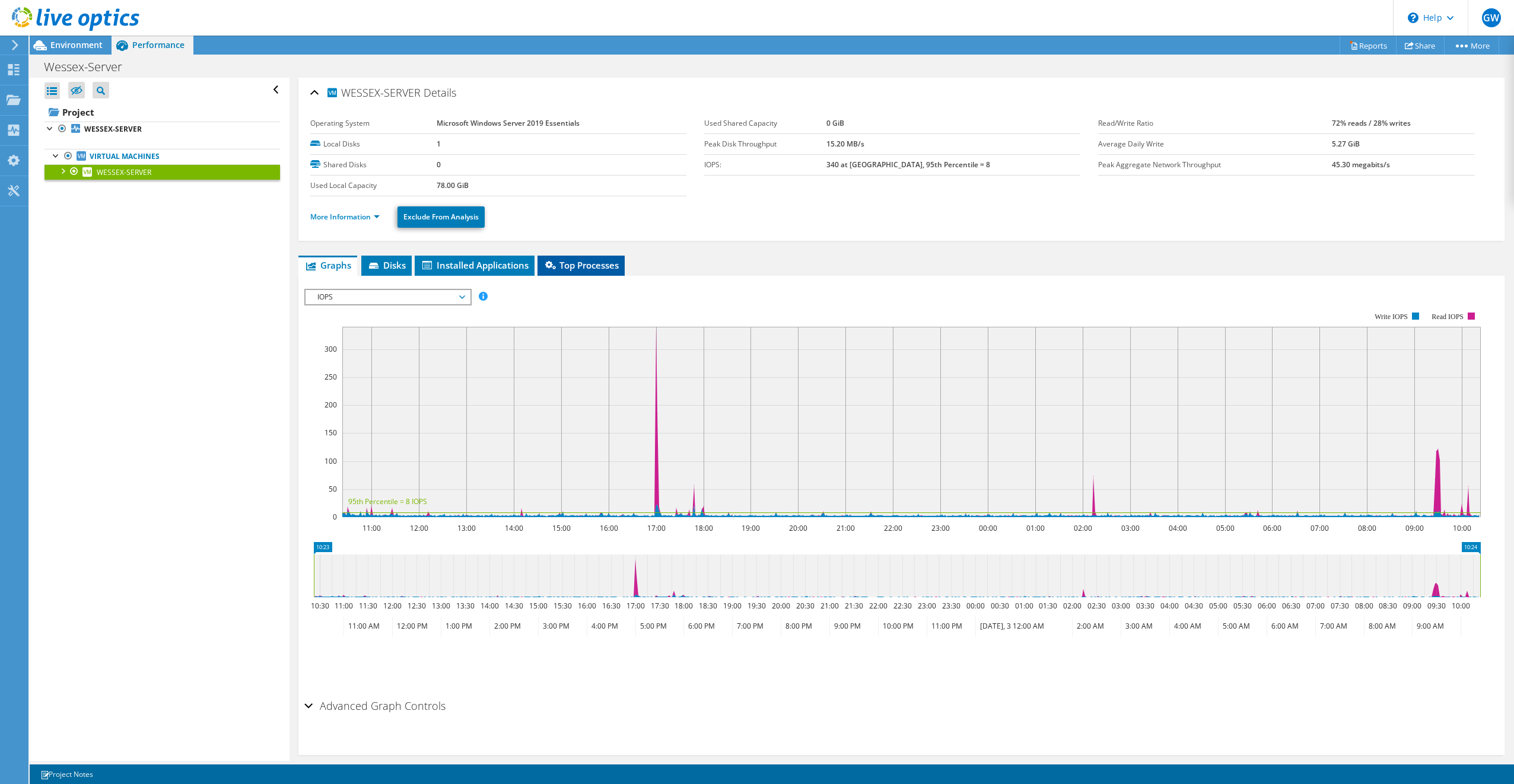
drag, startPoint x: 582, startPoint y: 259, endPoint x: 566, endPoint y: 260, distance: 16.0
click at [582, 259] on span "Top Processes" at bounding box center [581, 265] width 75 height 12
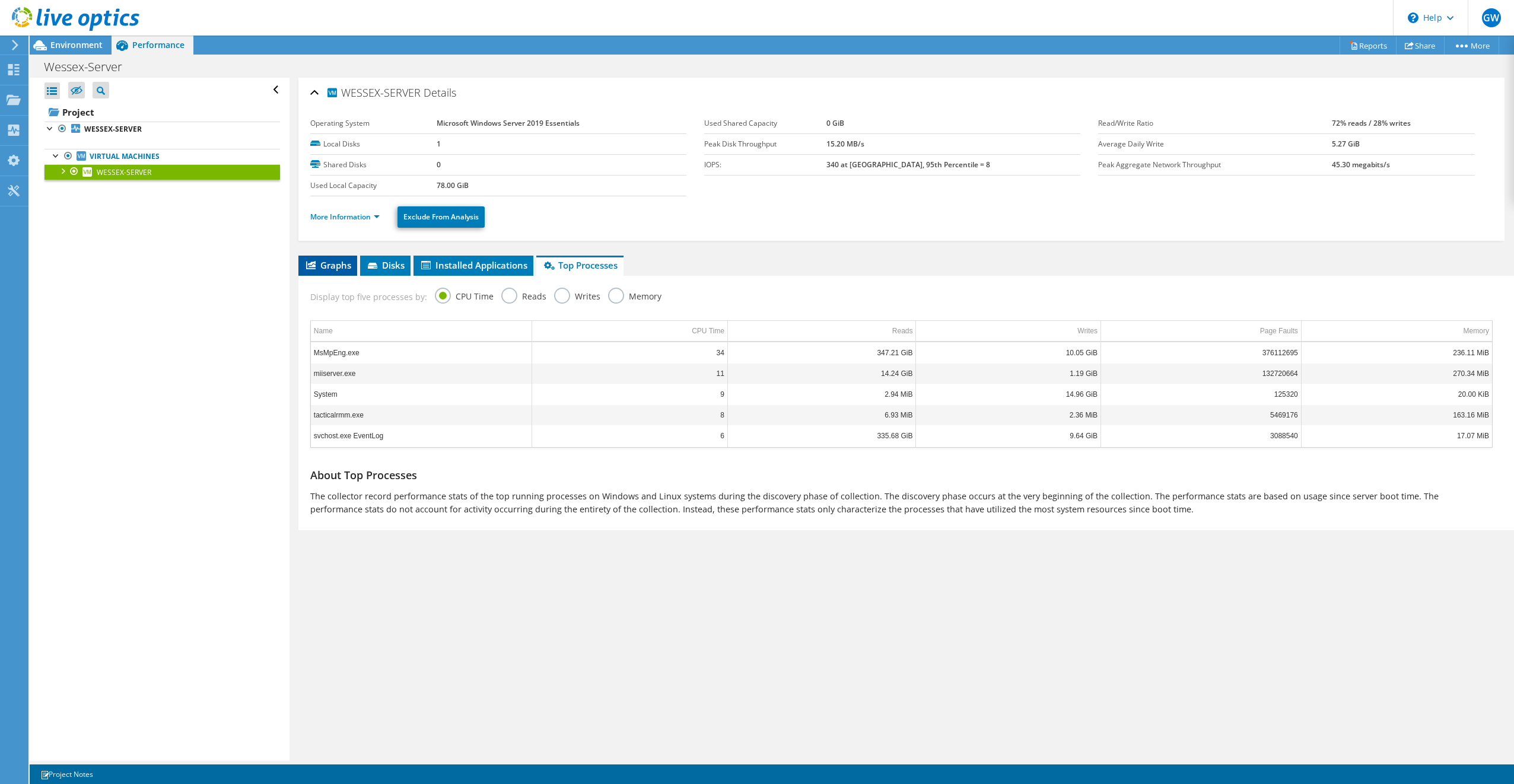
click at [331, 271] on span "Graphs" at bounding box center [327, 265] width 47 height 12
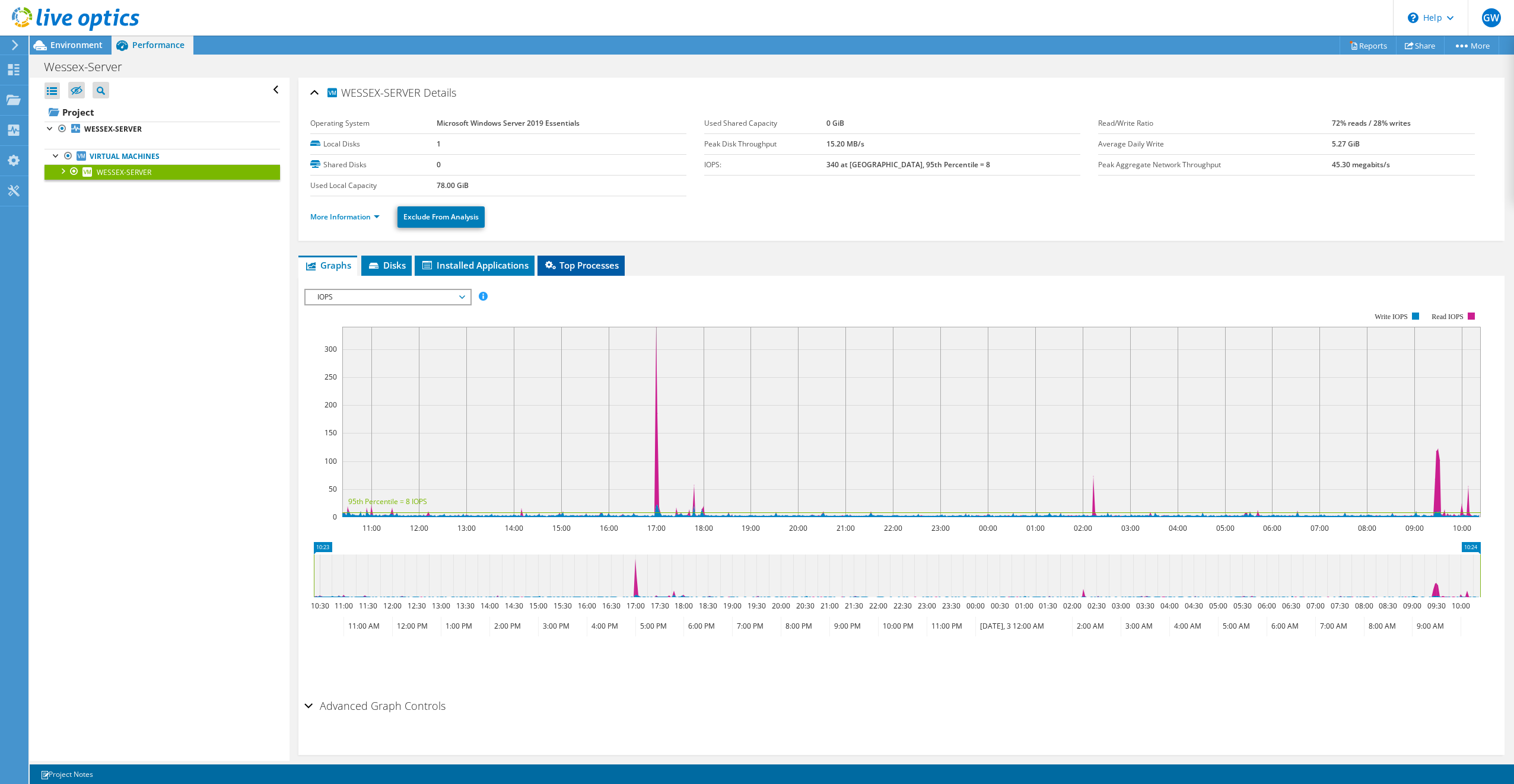
click at [583, 264] on span "Top Processes" at bounding box center [581, 265] width 75 height 12
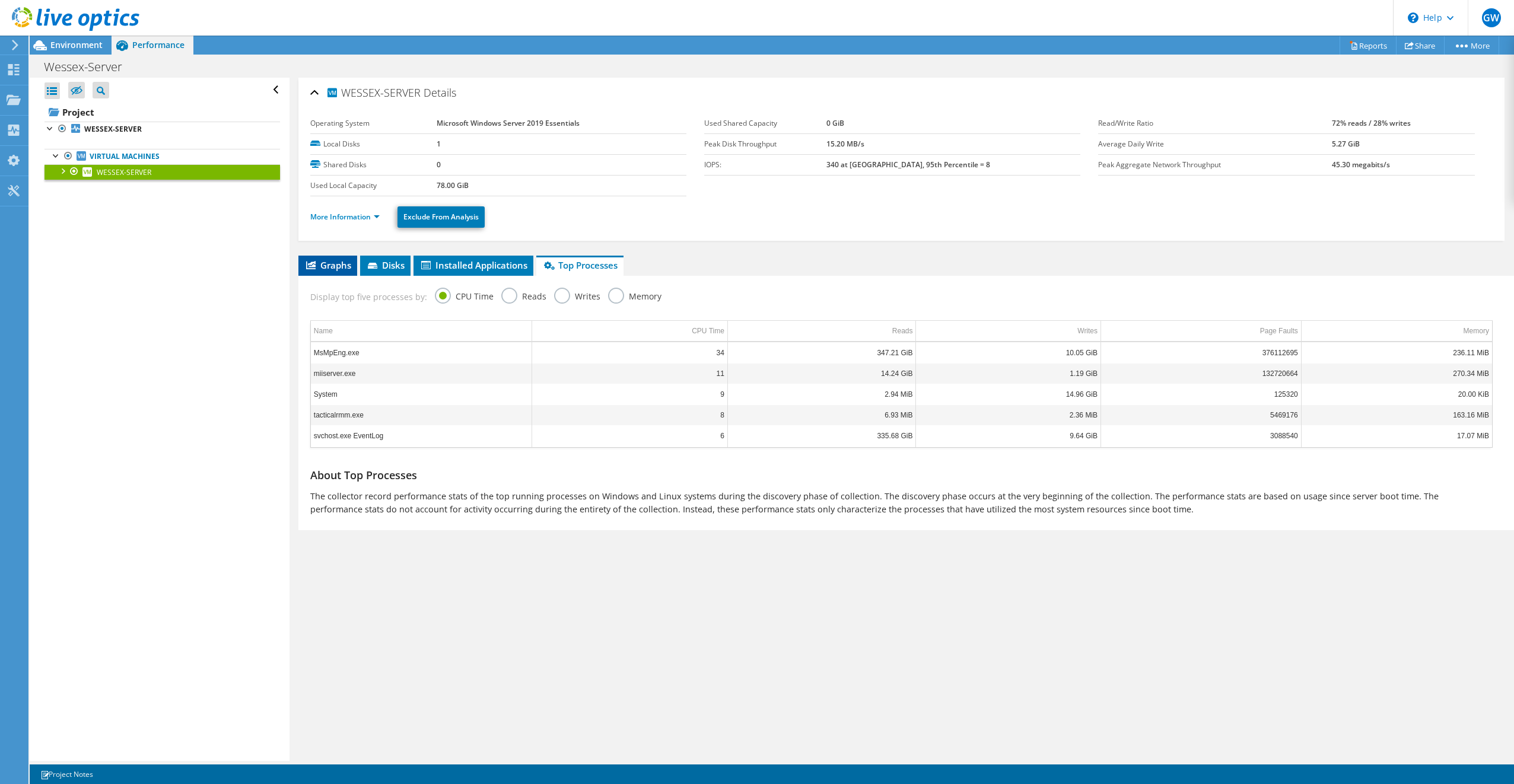
click at [339, 264] on span "Graphs" at bounding box center [327, 265] width 47 height 12
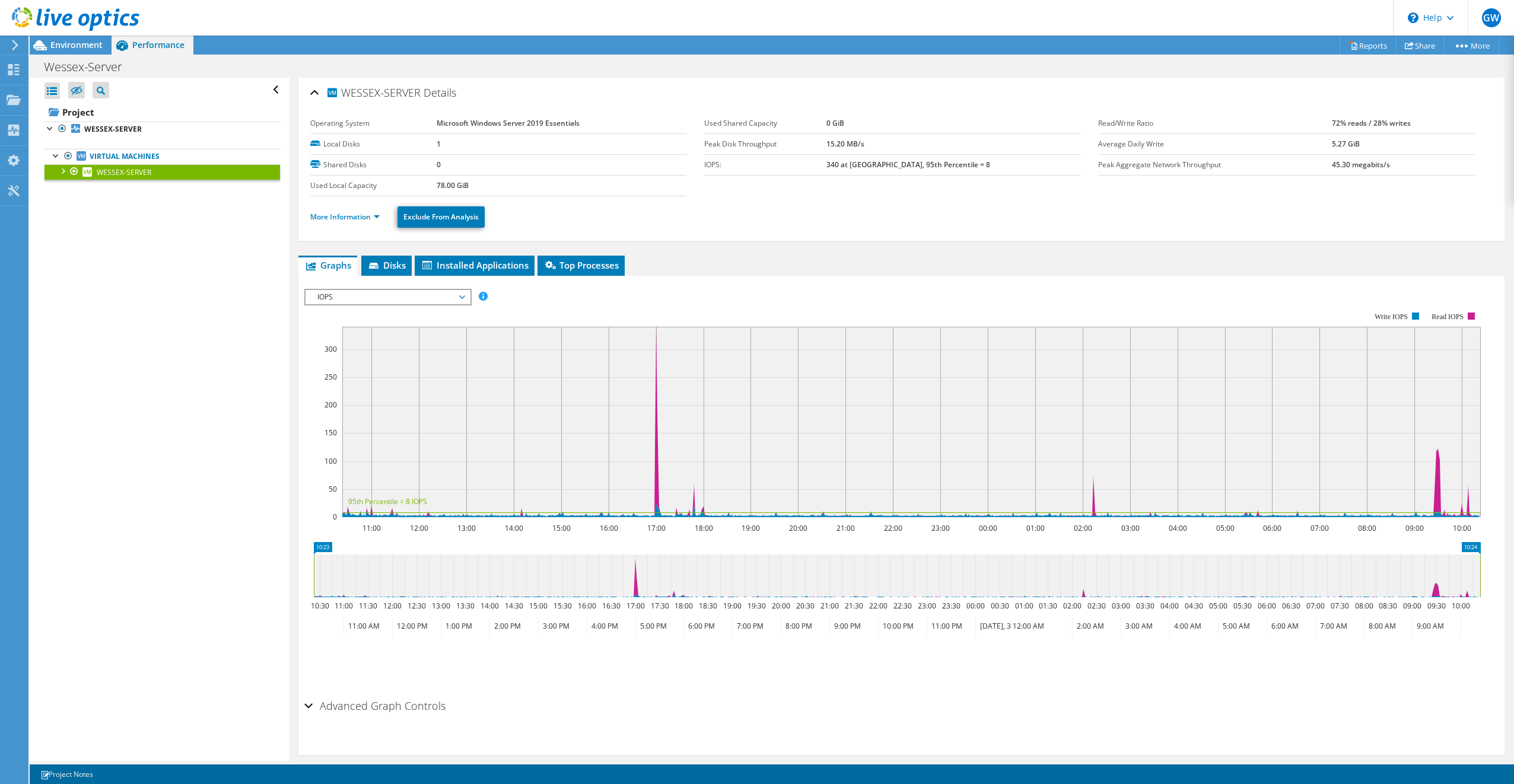
click at [189, 328] on div "Open All Close All Hide Excluded Nodes Project Tree Filter" at bounding box center [159, 420] width 259 height 683
